Goal: Transaction & Acquisition: Purchase product/service

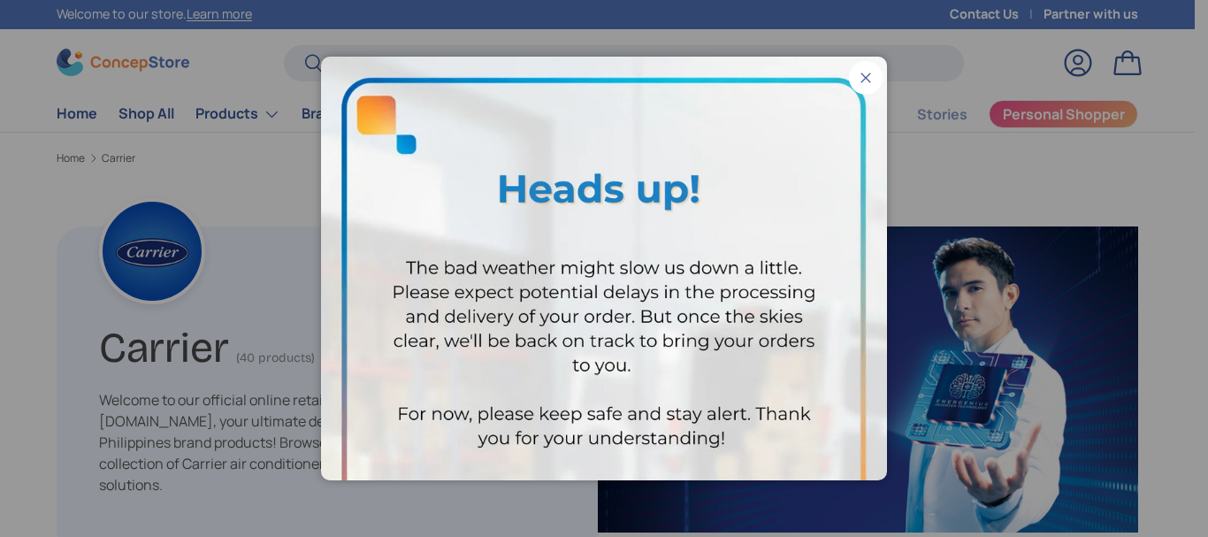
click at [854, 78] on button "Close" at bounding box center [866, 78] width 34 height 34
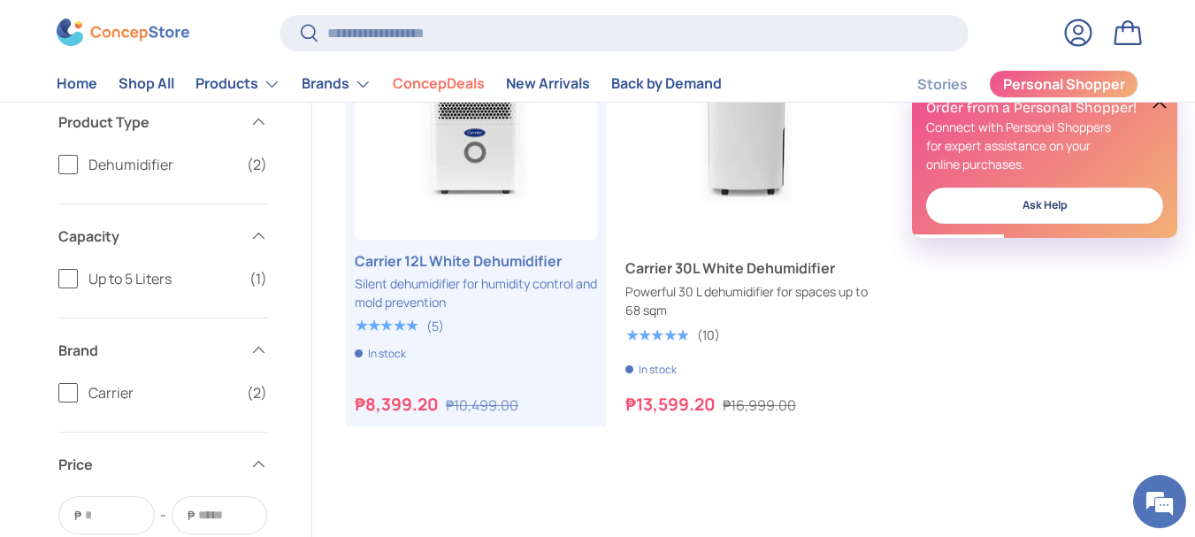
scroll to position [700, 0]
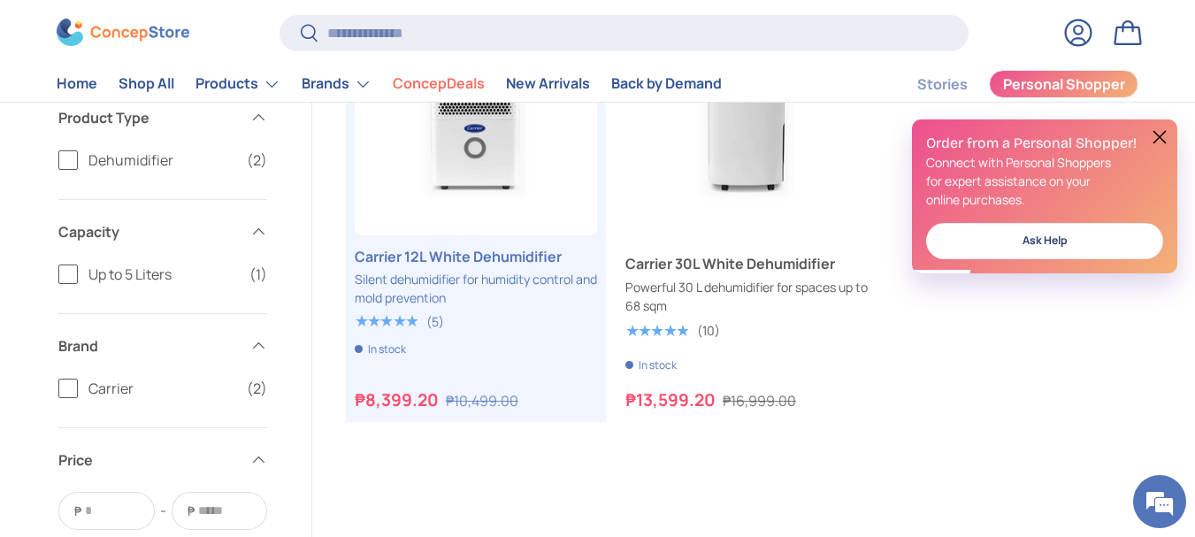
click at [1160, 133] on button at bounding box center [1159, 136] width 21 height 21
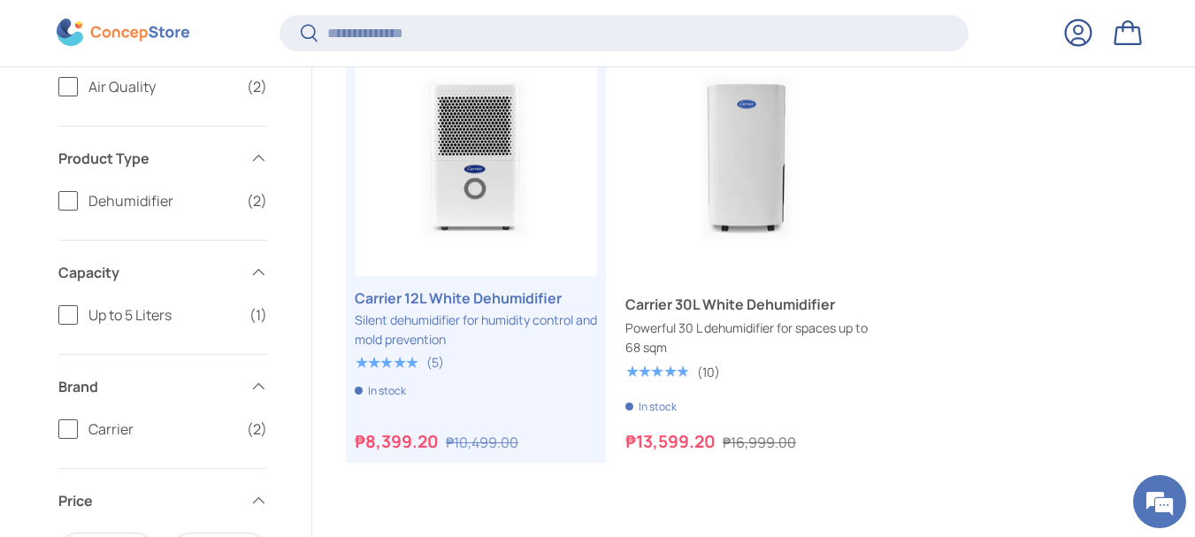
scroll to position [695, 0]
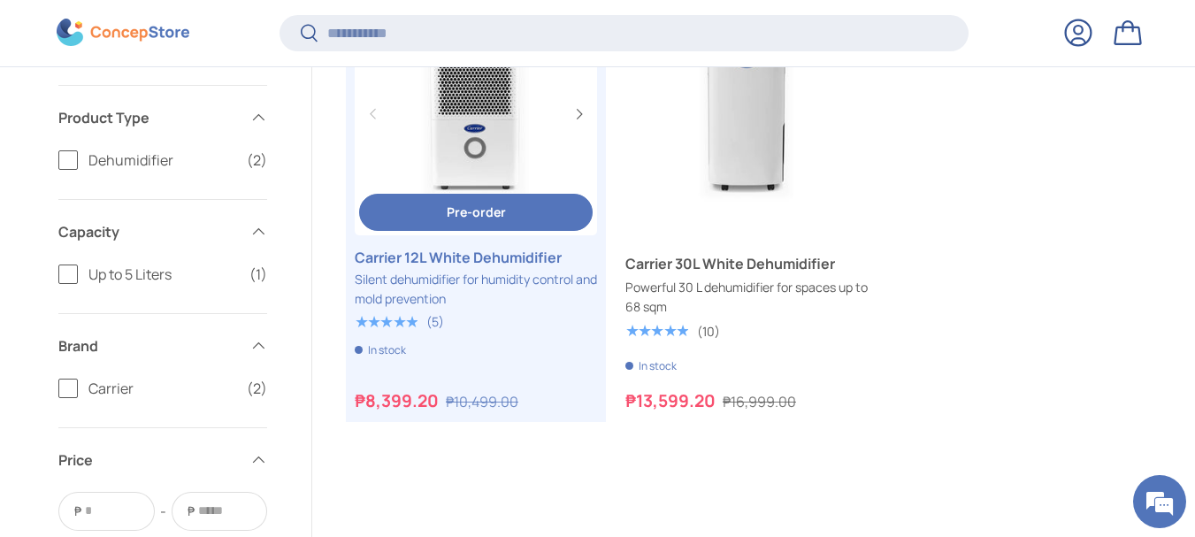
click at [475, 268] on link "Carrier 12L White Dehumidifier" at bounding box center [476, 257] width 242 height 21
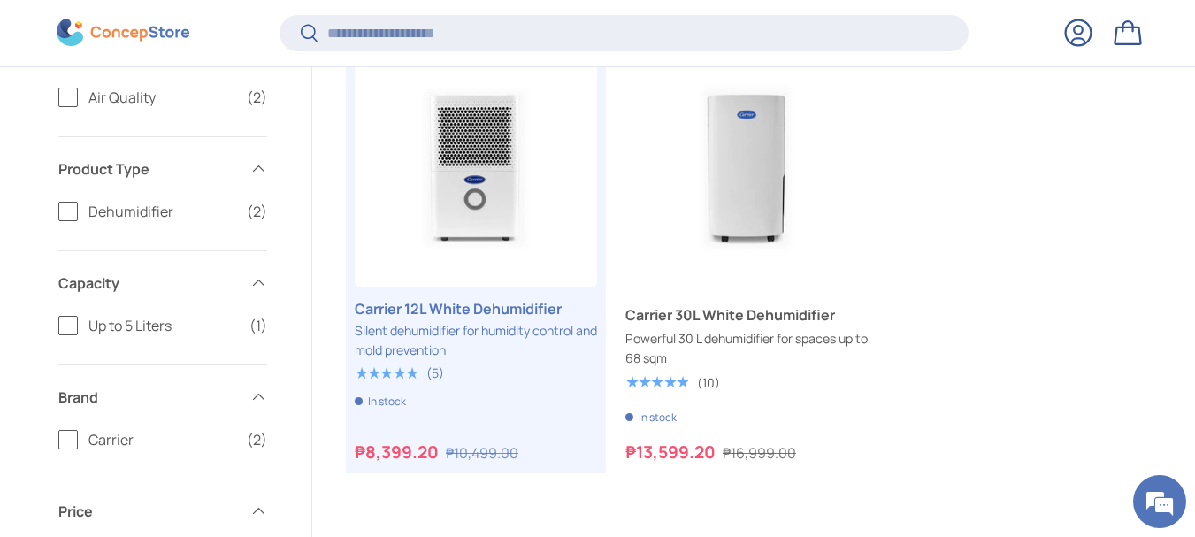
scroll to position [691, 0]
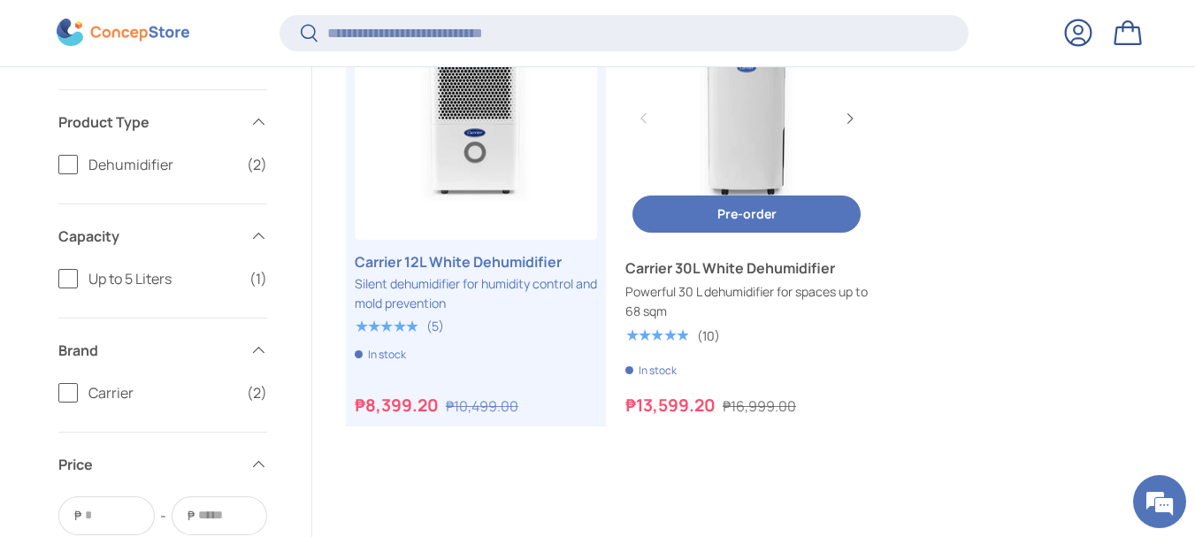
click at [718, 206] on span "Pre-order" at bounding box center [746, 213] width 59 height 17
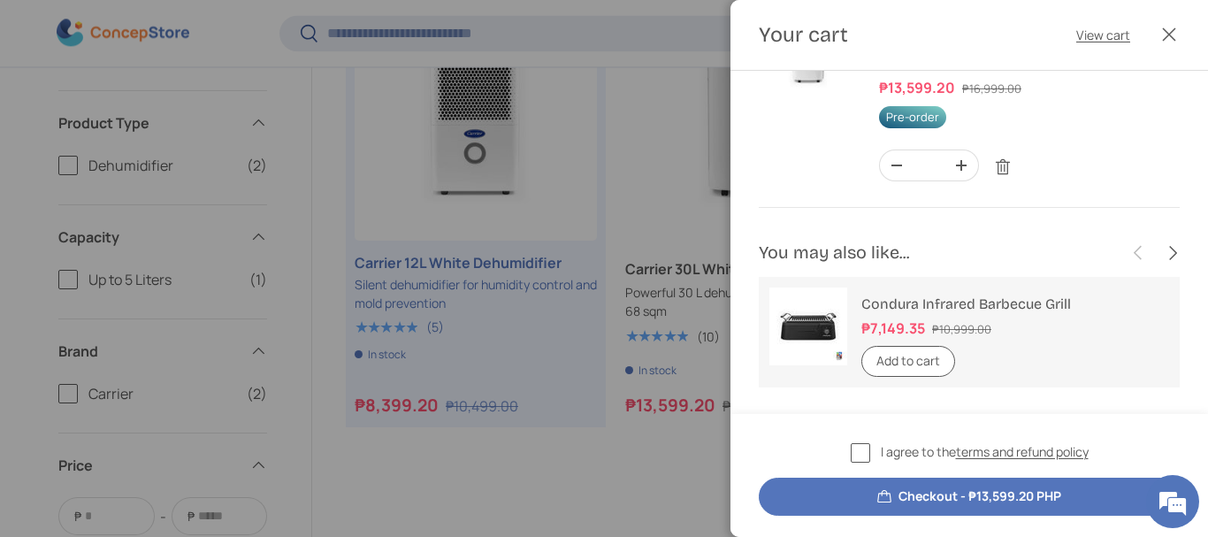
scroll to position [111, 0]
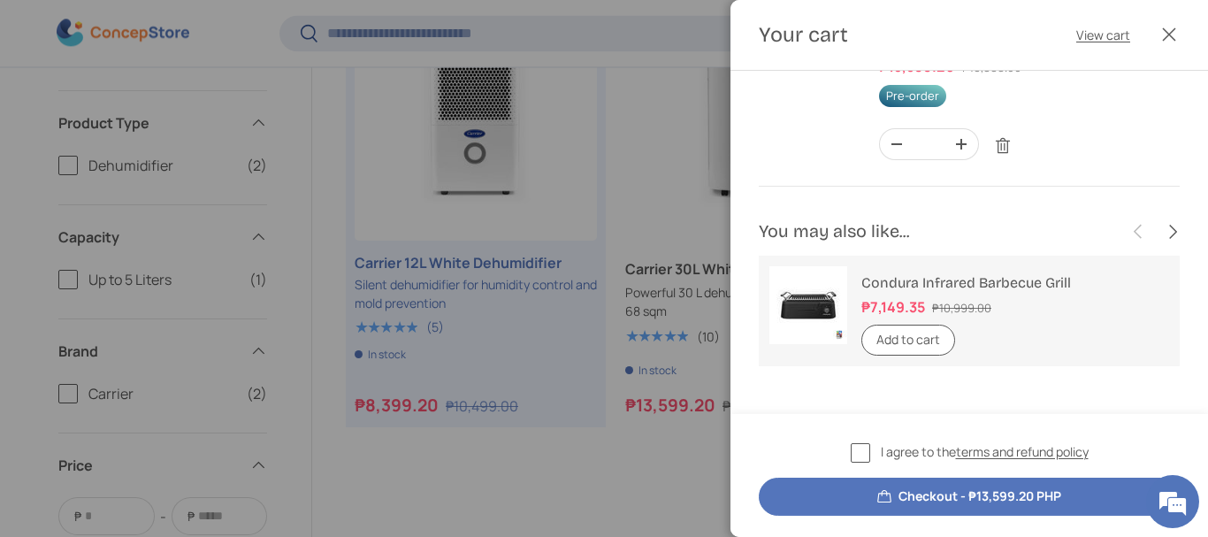
click at [939, 498] on button "Checkout - ₱13,599.20 PHP" at bounding box center [969, 497] width 421 height 38
click at [875, 452] on label "I agree to the terms and refund policy" at bounding box center [970, 452] width 238 height 20
click at [874, 491] on button "Checkout - ₱13,599.20 PHP" at bounding box center [969, 497] width 421 height 38
